Goal: Task Accomplishment & Management: Manage account settings

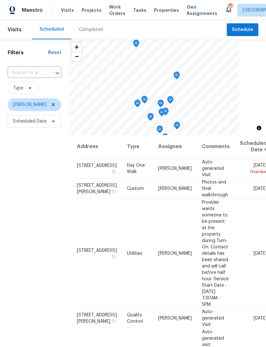
scroll to position [0, 0]
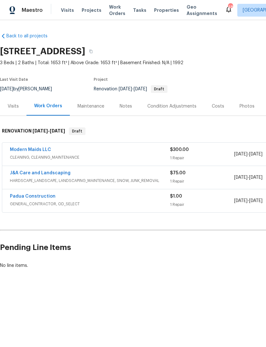
scroll to position [0, 95]
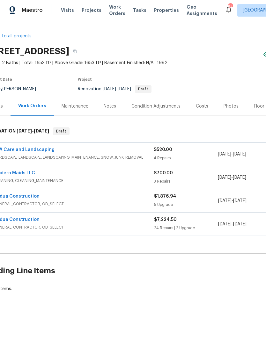
scroll to position [0, 36]
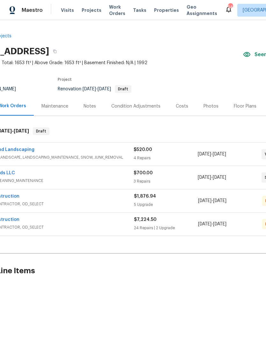
click at [184, 103] on div "Costs" at bounding box center [182, 106] width 28 height 19
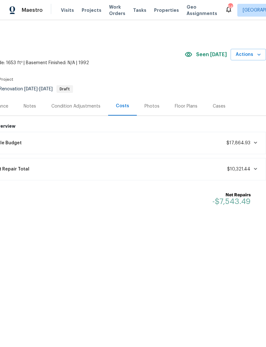
scroll to position [0, 95]
click at [72, 108] on div "Condition Adjustments" at bounding box center [75, 106] width 49 height 6
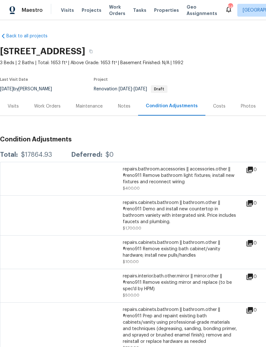
click at [42, 106] on div "Work Orders" at bounding box center [47, 106] width 27 height 6
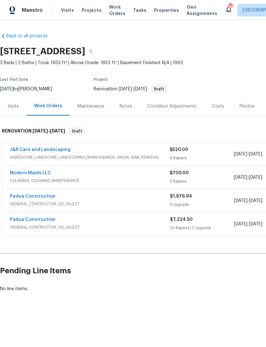
click at [218, 104] on div "Costs" at bounding box center [218, 106] width 12 height 6
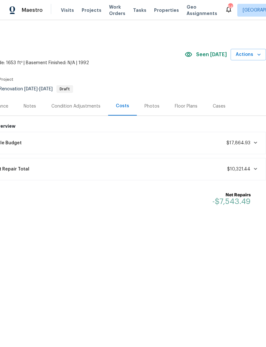
scroll to position [0, 95]
click at [255, 143] on icon at bounding box center [255, 142] width 5 height 5
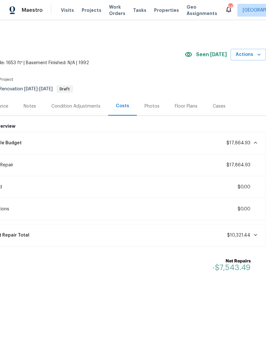
click at [62, 105] on div "Condition Adjustments" at bounding box center [75, 106] width 49 height 6
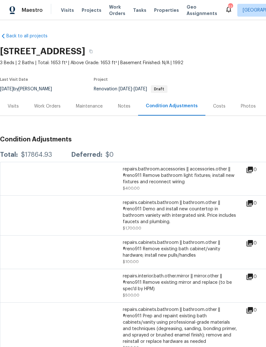
click at [54, 104] on div "Work Orders" at bounding box center [47, 106] width 27 height 6
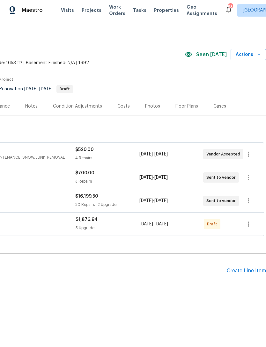
scroll to position [0, 95]
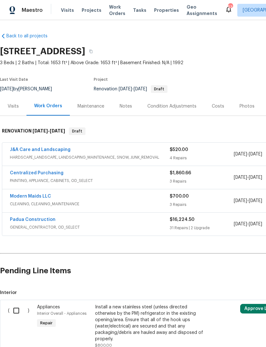
click at [218, 104] on div "Costs" at bounding box center [218, 106] width 12 height 6
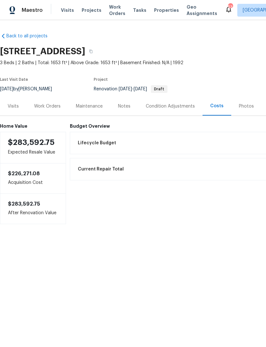
click at [50, 104] on div "Work Orders" at bounding box center [47, 106] width 27 height 6
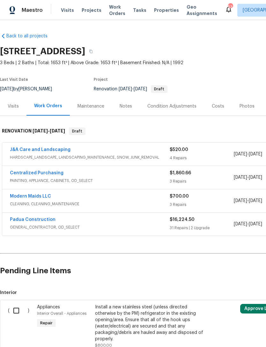
click at [125, 103] on div "Notes" at bounding box center [126, 106] width 12 height 6
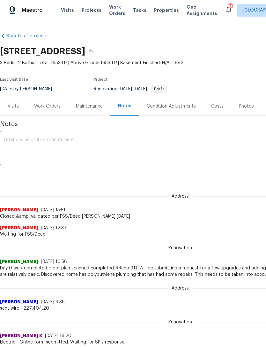
click at [52, 105] on div "Work Orders" at bounding box center [47, 106] width 27 height 6
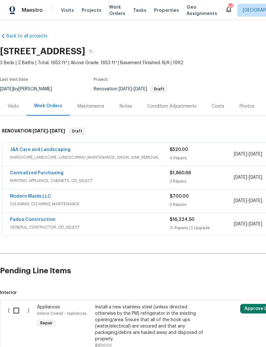
click at [126, 104] on div "Notes" at bounding box center [126, 106] width 12 height 6
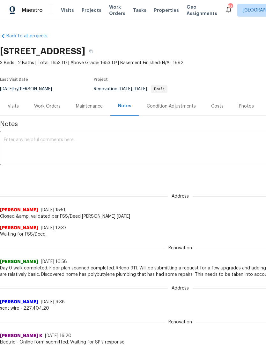
scroll to position [0, 0]
click at [109, 140] on textarea at bounding box center [180, 149] width 353 height 22
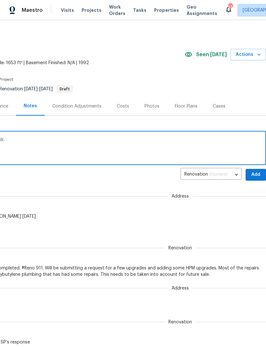
scroll to position [0, 95]
type textarea "Utilities were active at the time of Day0 walk."
click at [258, 172] on span "Add" at bounding box center [256, 175] width 10 height 8
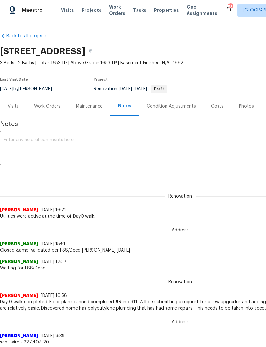
scroll to position [0, 0]
click at [47, 104] on div "Work Orders" at bounding box center [47, 106] width 27 height 6
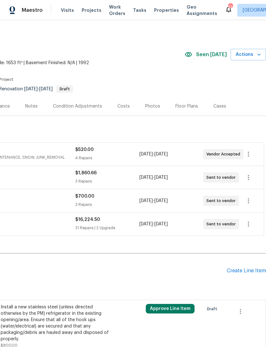
scroll to position [0, 95]
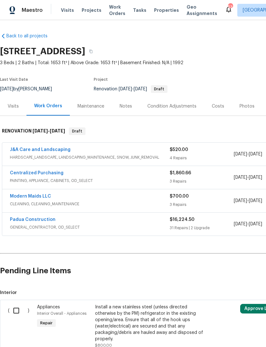
click at [216, 104] on div "Costs" at bounding box center [218, 106] width 12 height 6
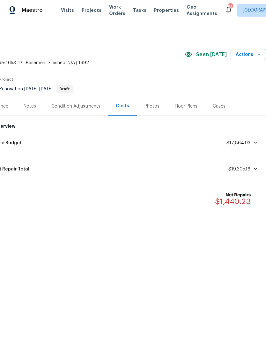
scroll to position [0, 95]
click at [256, 143] on icon at bounding box center [255, 143] width 3 height 2
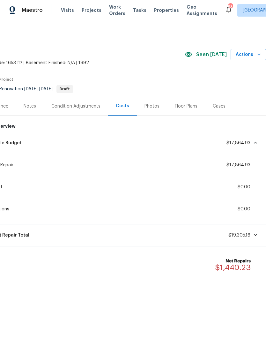
click at [257, 142] on icon at bounding box center [255, 142] width 5 height 5
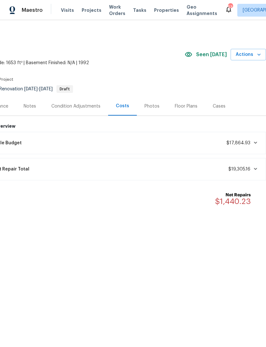
click at [257, 167] on icon at bounding box center [255, 168] width 5 height 5
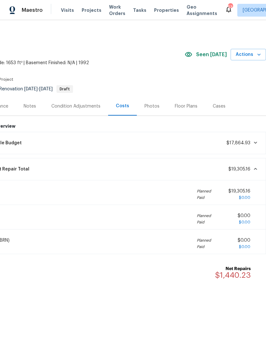
click at [258, 167] on icon at bounding box center [255, 168] width 5 height 5
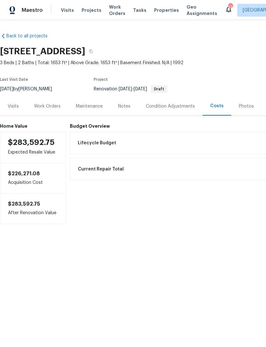
scroll to position [0, 0]
click at [53, 106] on div "Work Orders" at bounding box center [47, 106] width 27 height 6
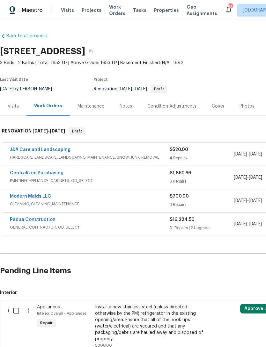
click at [150, 147] on div "J&A Care and Landscaping" at bounding box center [90, 151] width 160 height 8
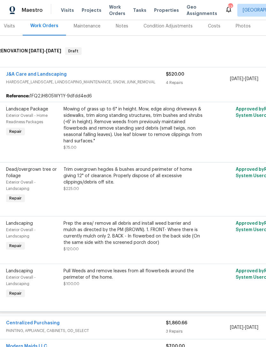
scroll to position [82, 4]
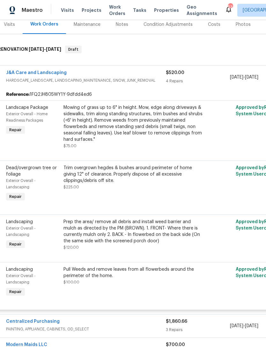
click at [122, 73] on div "J&A Care and Landscaping" at bounding box center [86, 74] width 160 height 8
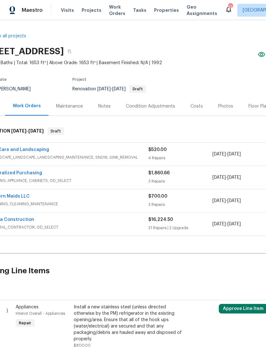
scroll to position [0, 21]
